Goal: Information Seeking & Learning: Understand process/instructions

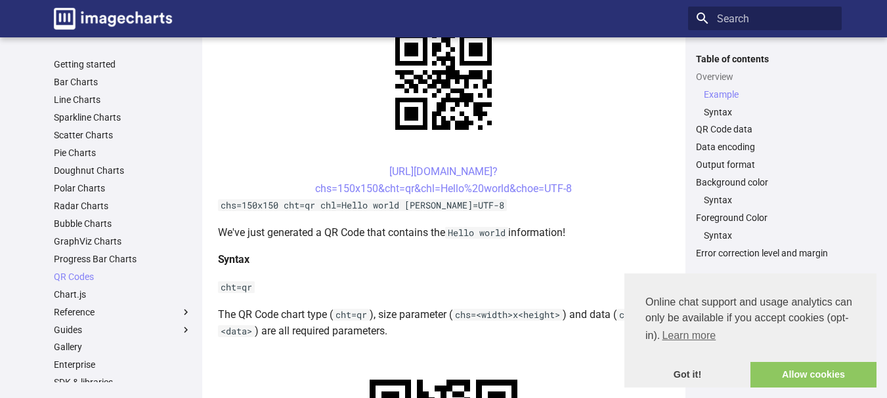
scroll to position [394, 0]
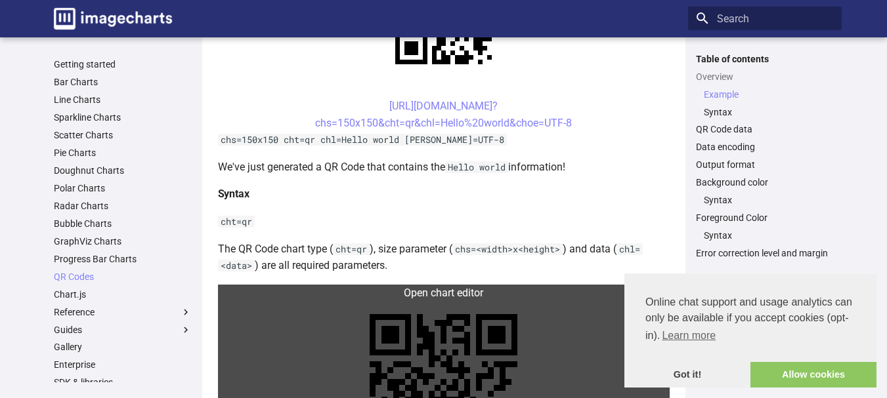
click at [234, 285] on link at bounding box center [444, 388] width 452 height 207
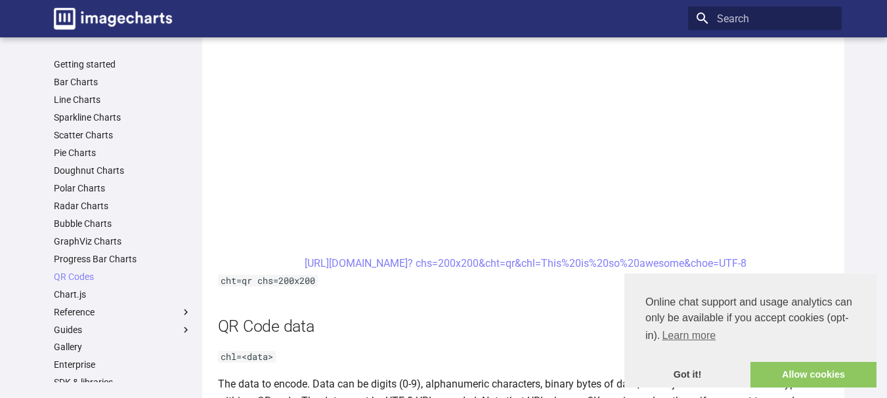
scroll to position [732, 0]
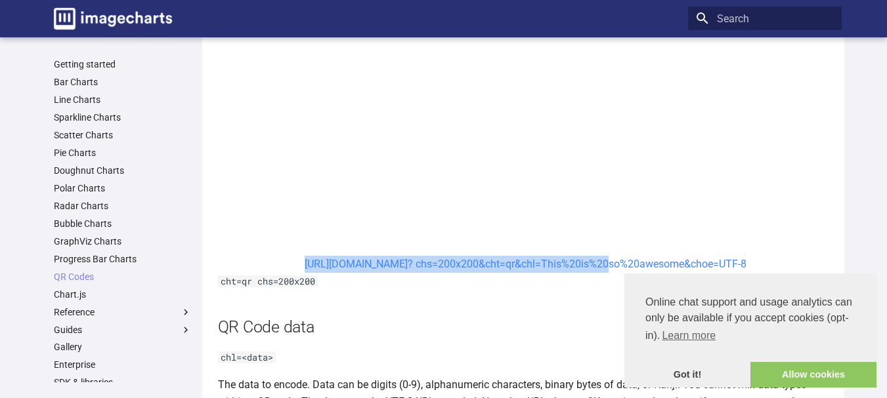
drag, startPoint x: 277, startPoint y: 137, endPoint x: 564, endPoint y: 137, distance: 287.4
click at [564, 256] on center "https://image-charts.com/chart? chs=200x200&cht=qr&chl=This%20is%20so%20awesome…" at bounding box center [526, 264] width 616 height 17
copy link "https://image-charts.com/chart? chs=200x200&cht=qr&chl="
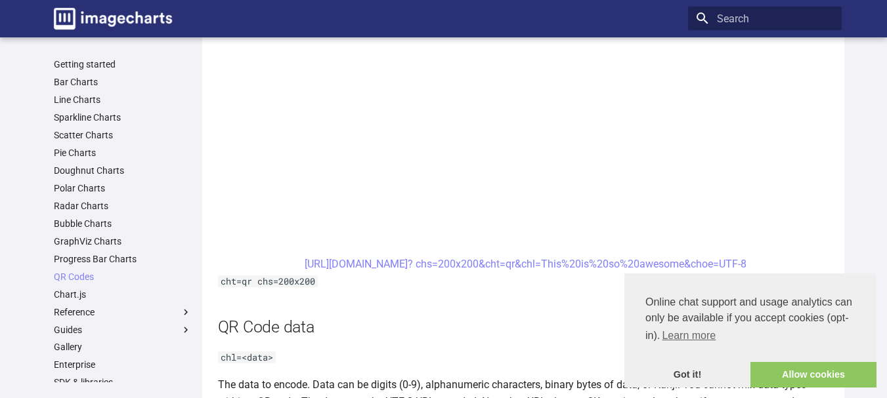
click at [502, 316] on h2 "QR Code data" at bounding box center [526, 327] width 616 height 23
click at [683, 371] on link "Got it!" at bounding box center [687, 375] width 126 height 26
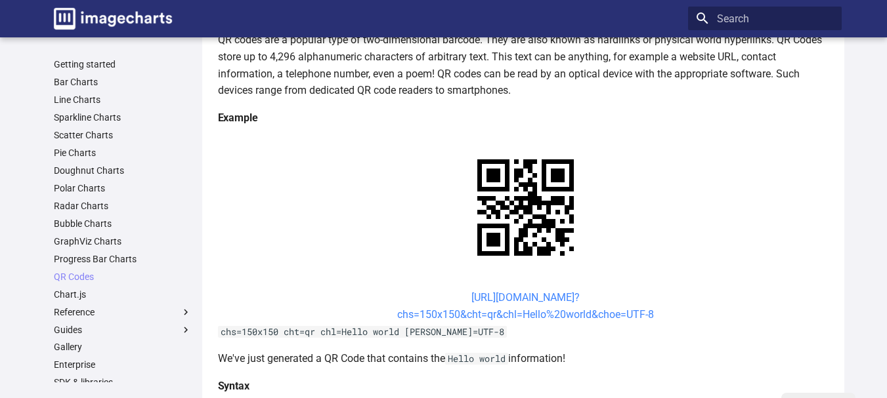
scroll to position [207, 0]
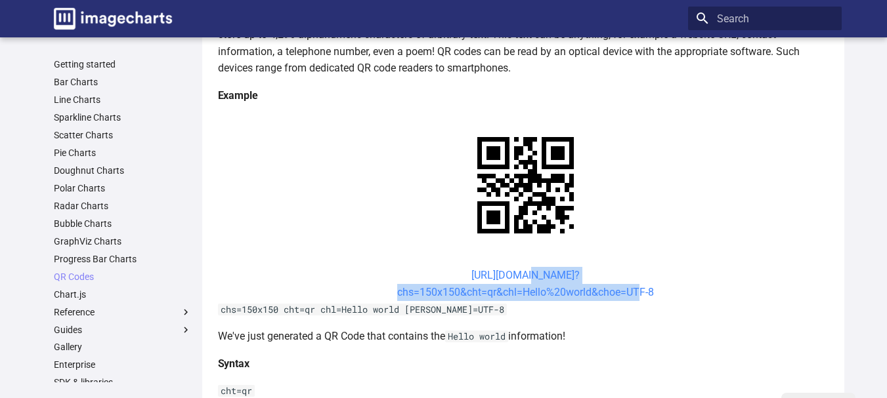
drag, startPoint x: 636, startPoint y: 170, endPoint x: 500, endPoint y: 153, distance: 136.9
click at [500, 267] on center "https://image-charts.com/chart? chs=150x150&cht=qr&chl=Hello%20world&choe=UTF-8" at bounding box center [526, 283] width 616 height 33
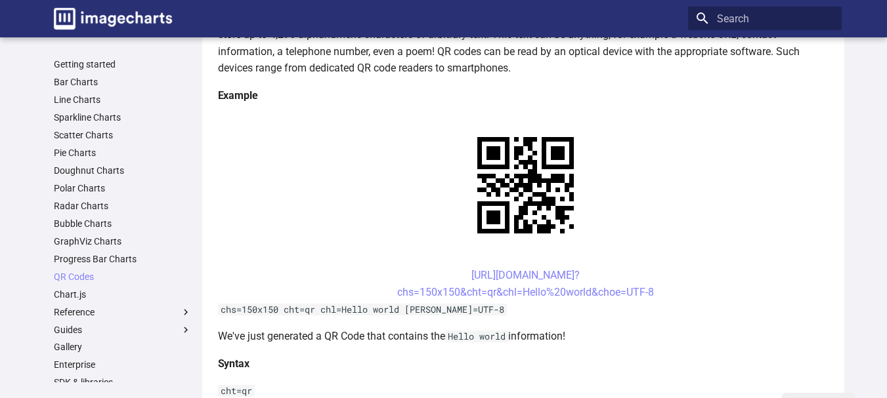
click at [413, 267] on center "https://image-charts.com/chart? chs=150x150&cht=qr&chl=Hello%20world&choe=UTF-8" at bounding box center [526, 283] width 616 height 33
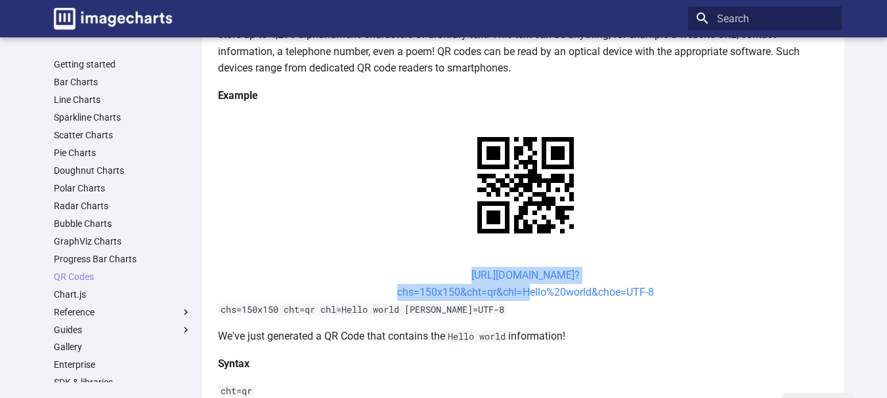
drag, startPoint x: 417, startPoint y: 144, endPoint x: 516, endPoint y: 166, distance: 101.6
click at [516, 267] on center "https://image-charts.com/chart? chs=150x150&cht=qr&chl=Hello%20world&choe=UTF-8" at bounding box center [526, 283] width 616 height 33
copy link "https://image-charts.com/chart? chs=150x150&cht=qr&chl="
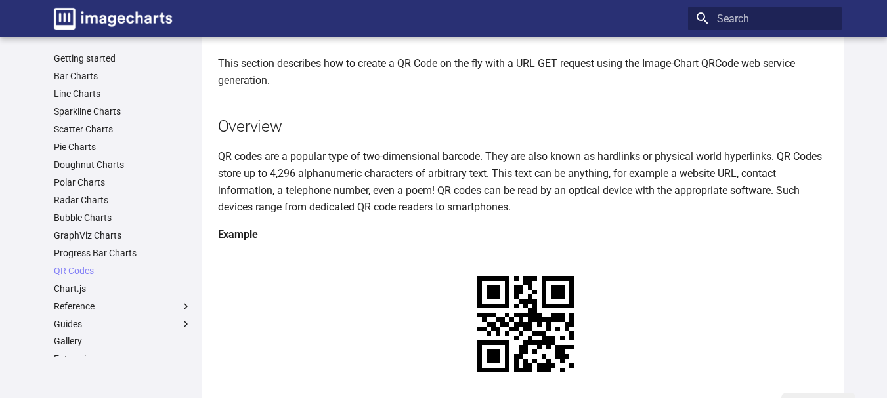
scroll to position [197, 0]
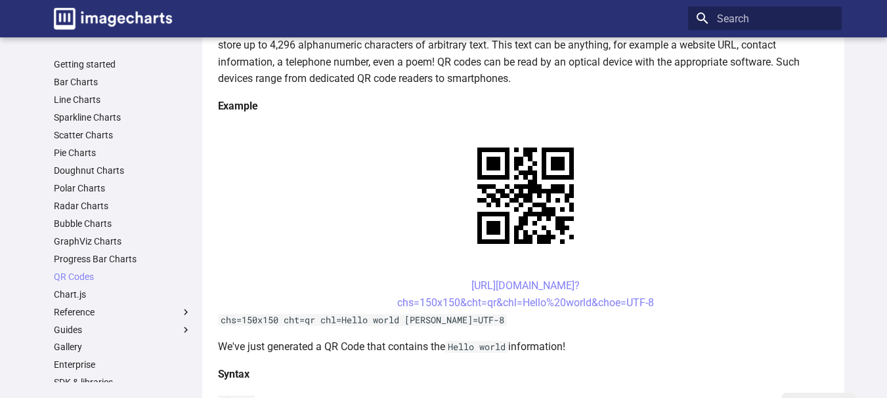
drag, startPoint x: 656, startPoint y: 174, endPoint x: 448, endPoint y: 148, distance: 209.6
copy link "https://image-charts.com/chart? chs=150x150&cht=qr&chl=Hello%20world&choe=UTF-8"
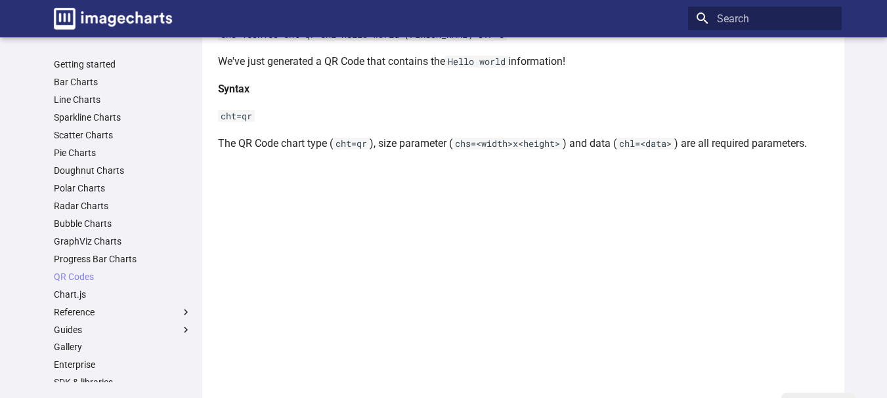
scroll to position [459, 0]
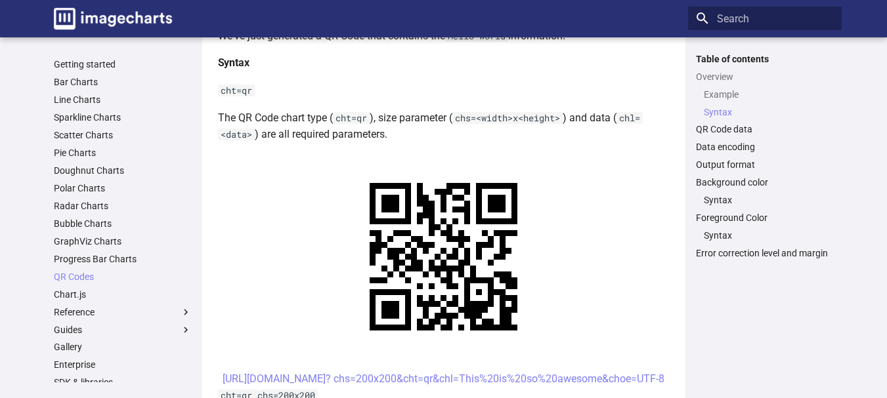
scroll to position [591, 0]
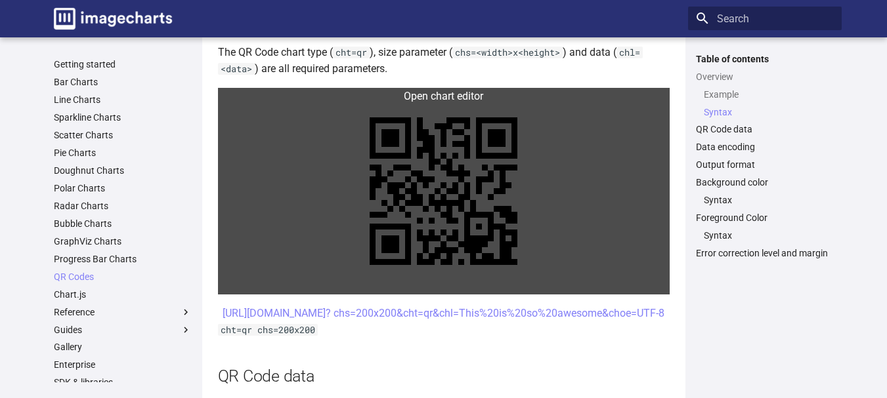
click at [514, 238] on link at bounding box center [444, 191] width 452 height 207
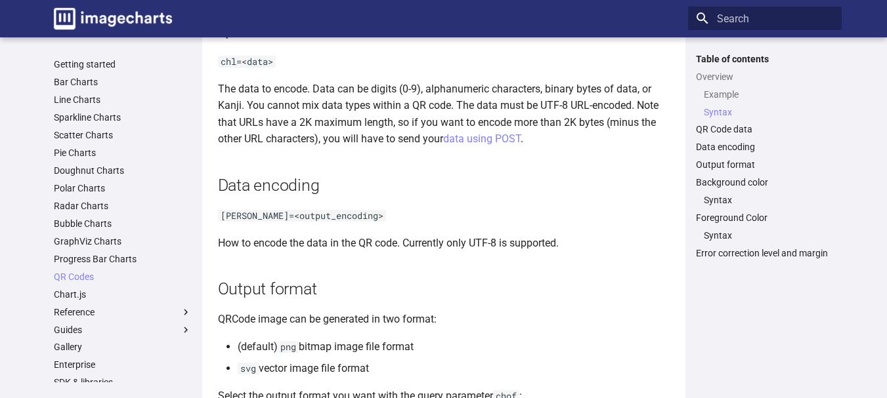
scroll to position [739, 0]
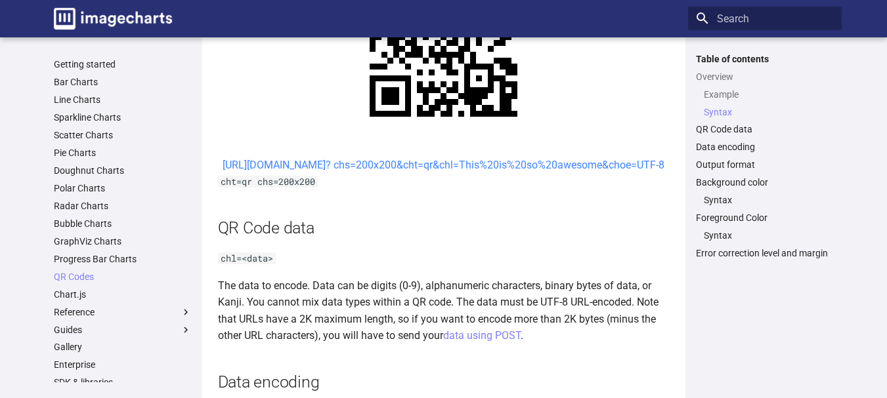
click at [383, 165] on link "[URL][DOMAIN_NAME]? chs=200x200&cht=qr&chl=This%20is%20so%20awesome&choe=UTF-8" at bounding box center [443, 165] width 442 height 12
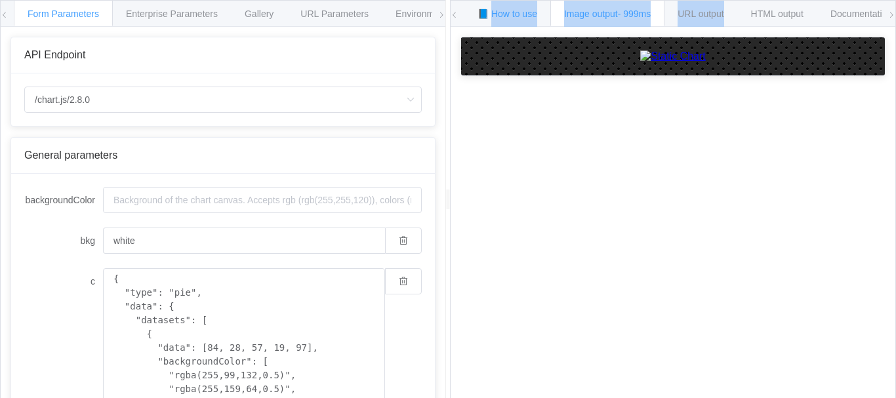
drag, startPoint x: 643, startPoint y: 17, endPoint x: 493, endPoint y: 13, distance: 150.3
click at [493, 13] on div "📘 How to use Image output - 999ms URL output HTML output Documentation 🕷 Found …" at bounding box center [770, 14] width 612 height 26
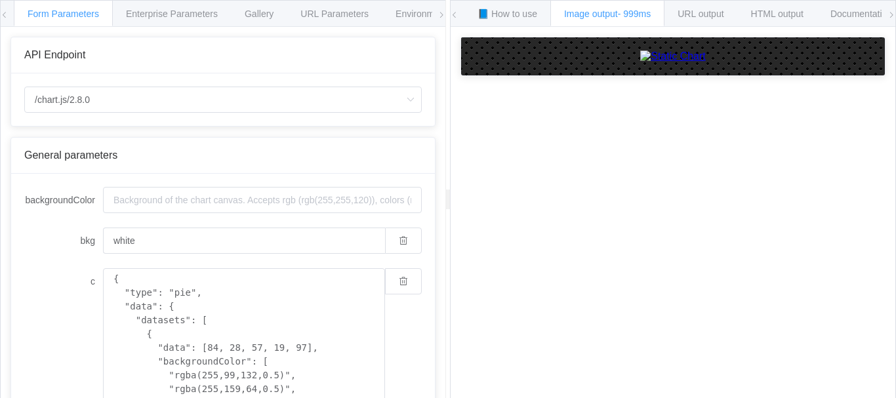
click at [891, 9] on span at bounding box center [892, 15] width 8 height 29
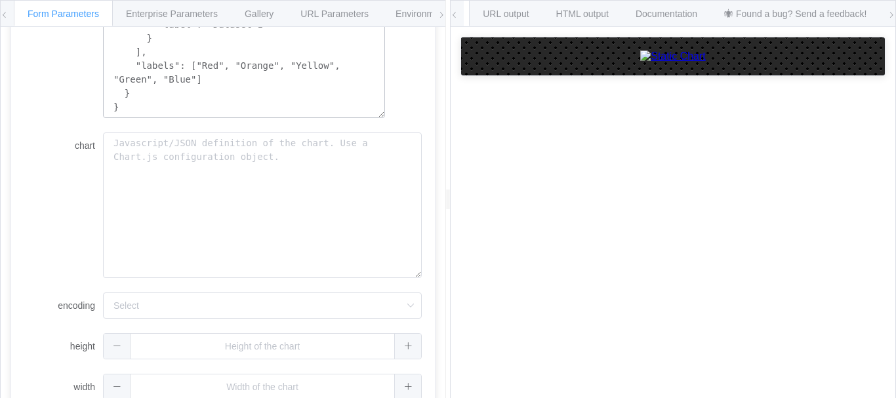
scroll to position [453, 0]
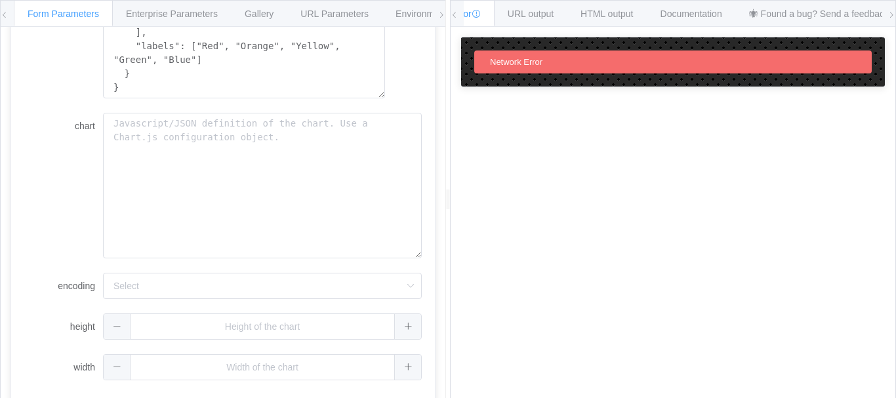
click at [11, 12] on div "Form Parameters Enterprise Parameters Gallery URL Parameters Environments" at bounding box center [223, 14] width 445 height 26
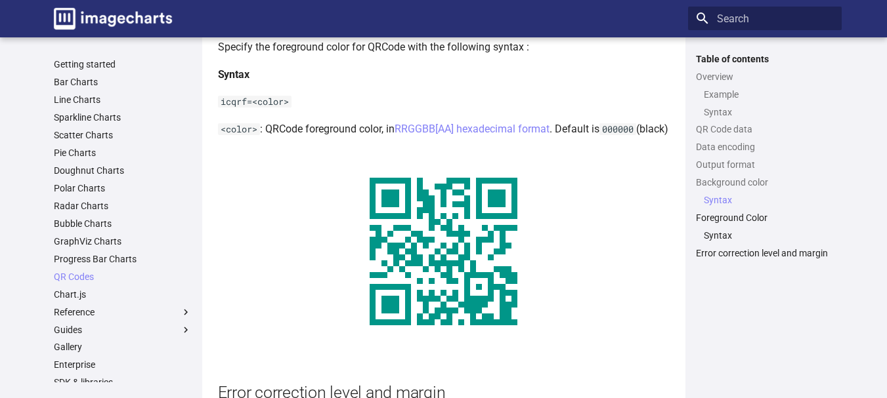
scroll to position [2223, 0]
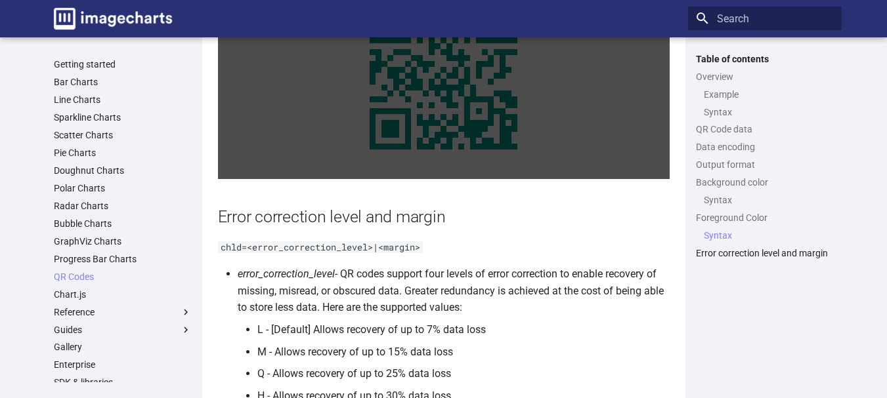
click at [455, 154] on link at bounding box center [444, 75] width 452 height 207
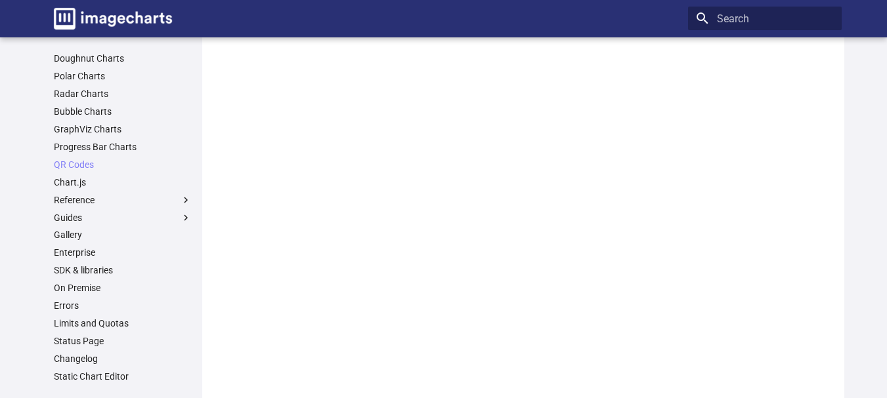
scroll to position [2092, 0]
